Goal: Find contact information: Find contact information

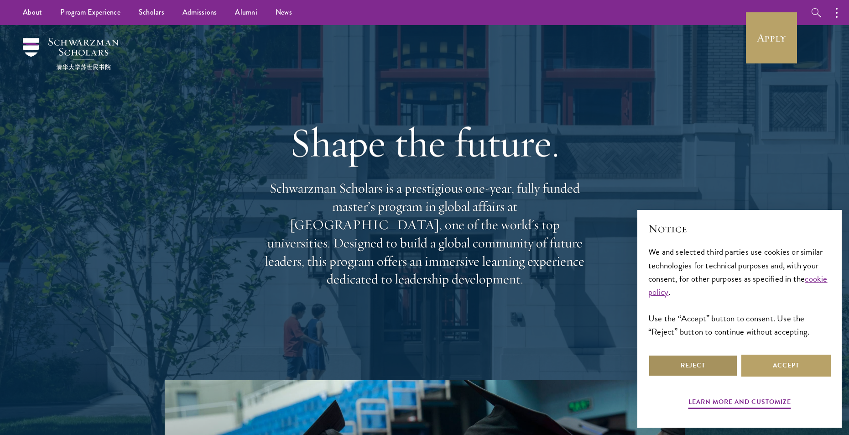
click at [708, 368] on button "Reject" at bounding box center [692, 365] width 89 height 22
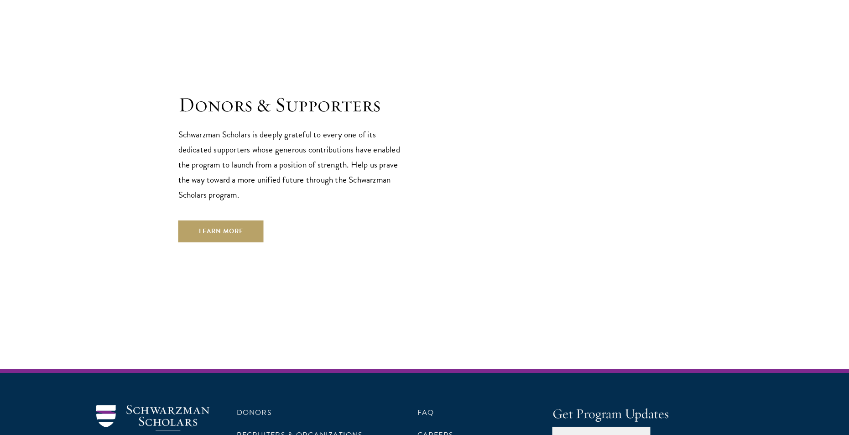
scroll to position [2715, 0]
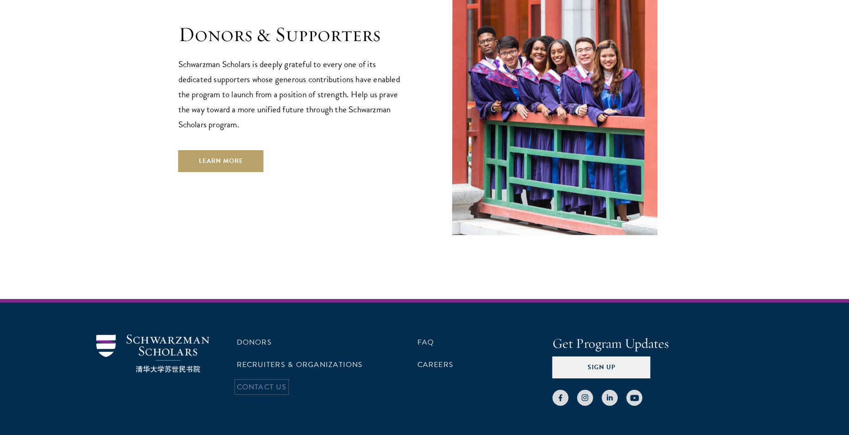
click at [267, 381] on link "Contact Us" at bounding box center [262, 386] width 50 height 11
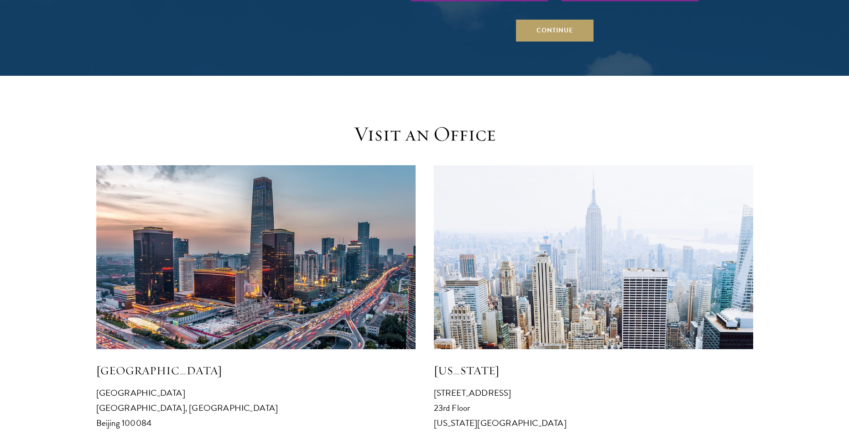
scroll to position [958, 0]
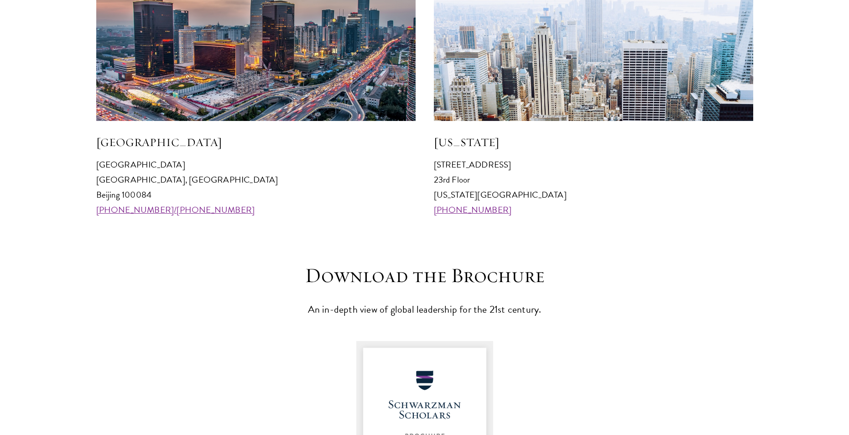
drag, startPoint x: 168, startPoint y: 194, endPoint x: 90, endPoint y: 166, distance: 82.9
click at [90, 166] on section "Visit an Office [GEOGRAPHIC_DATA] [GEOGRAPHIC_DATA] 100084 [PHONE_NUMBER]/[PHON…" at bounding box center [424, 55] width 849 height 324
copy p "[GEOGRAPHIC_DATA] [GEOGRAPHIC_DATA], [GEOGRAPHIC_DATA] 100084"
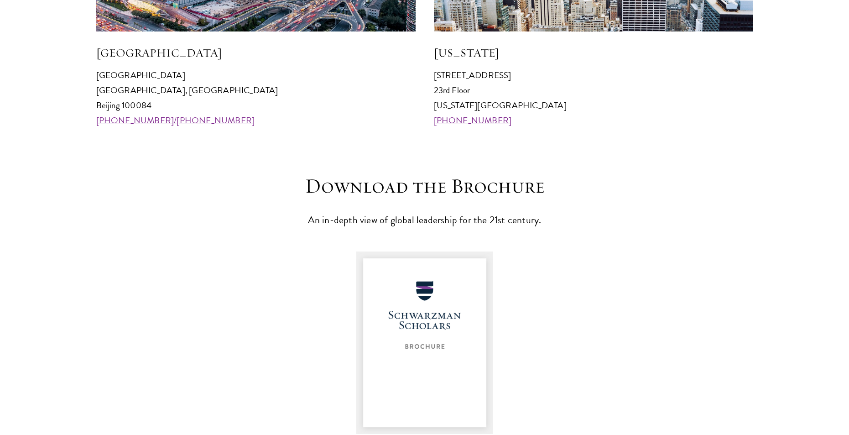
scroll to position [1049, 0]
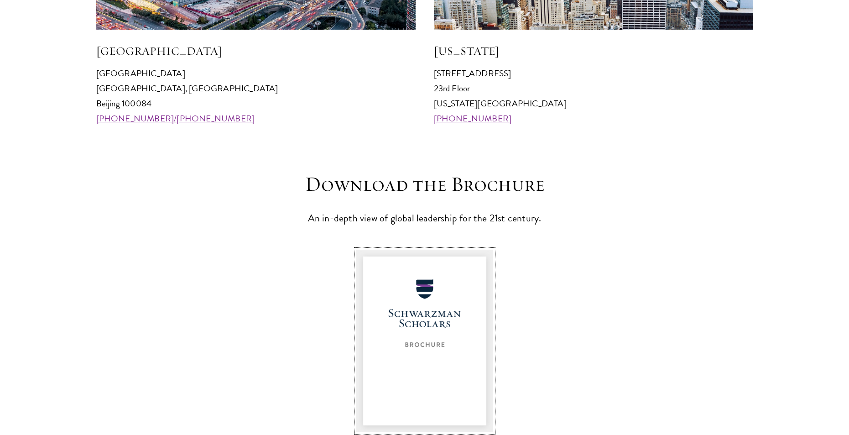
click at [421, 321] on img at bounding box center [424, 340] width 137 height 182
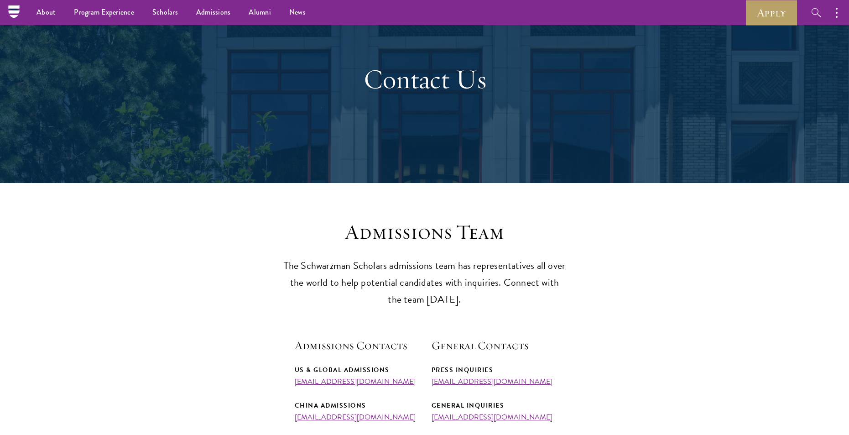
scroll to position [0, 0]
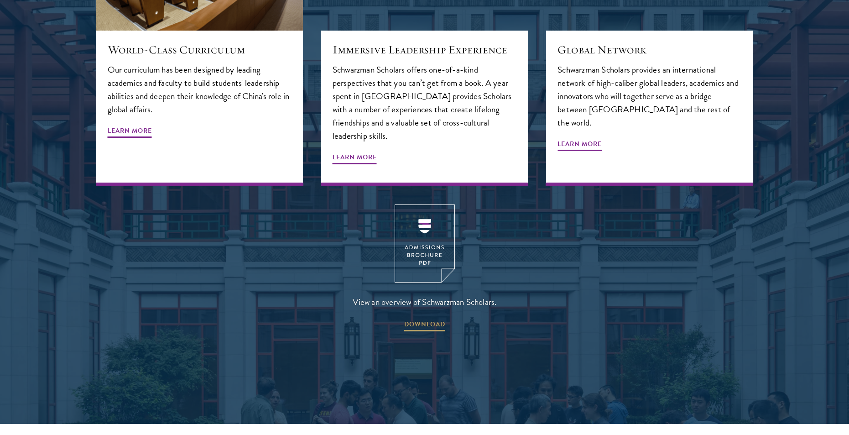
scroll to position [1393, 0]
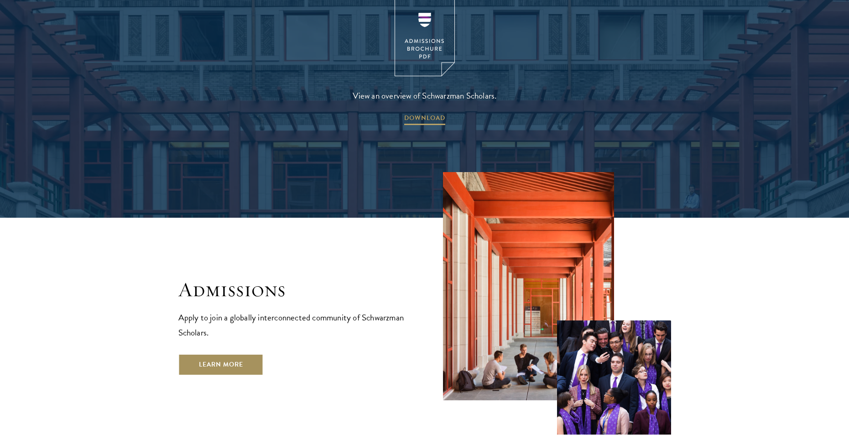
click at [231, 353] on link "Learn More" at bounding box center [220, 364] width 85 height 22
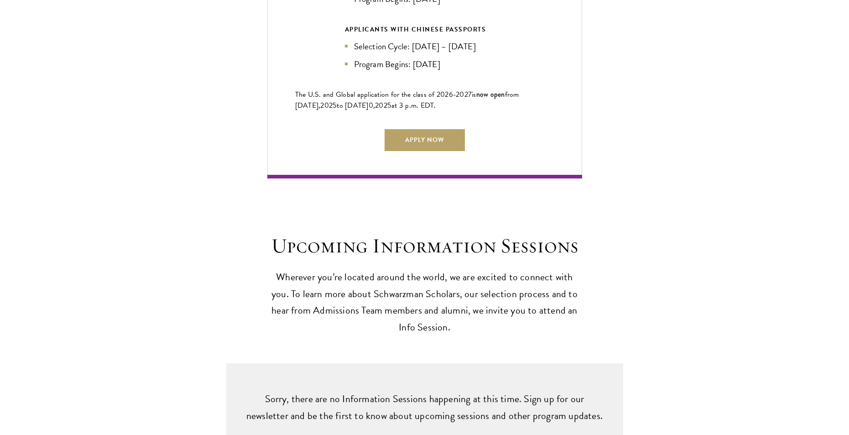
scroll to position [2371, 0]
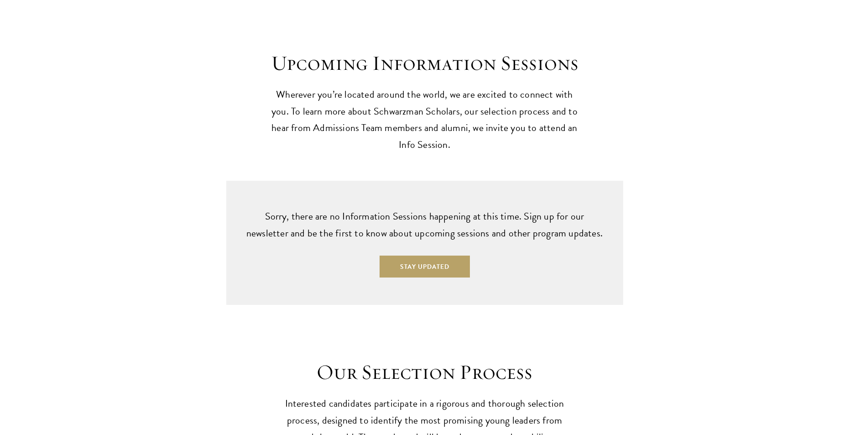
click at [700, 270] on div "Sorry, there are no Information Sessions happening at this time. Sign up for ou…" at bounding box center [424, 243] width 657 height 124
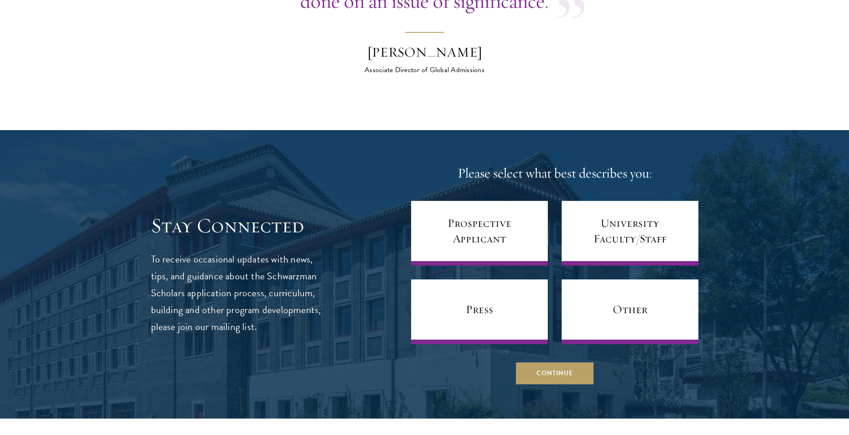
scroll to position [3784, 0]
